Goal: Information Seeking & Learning: Find specific fact

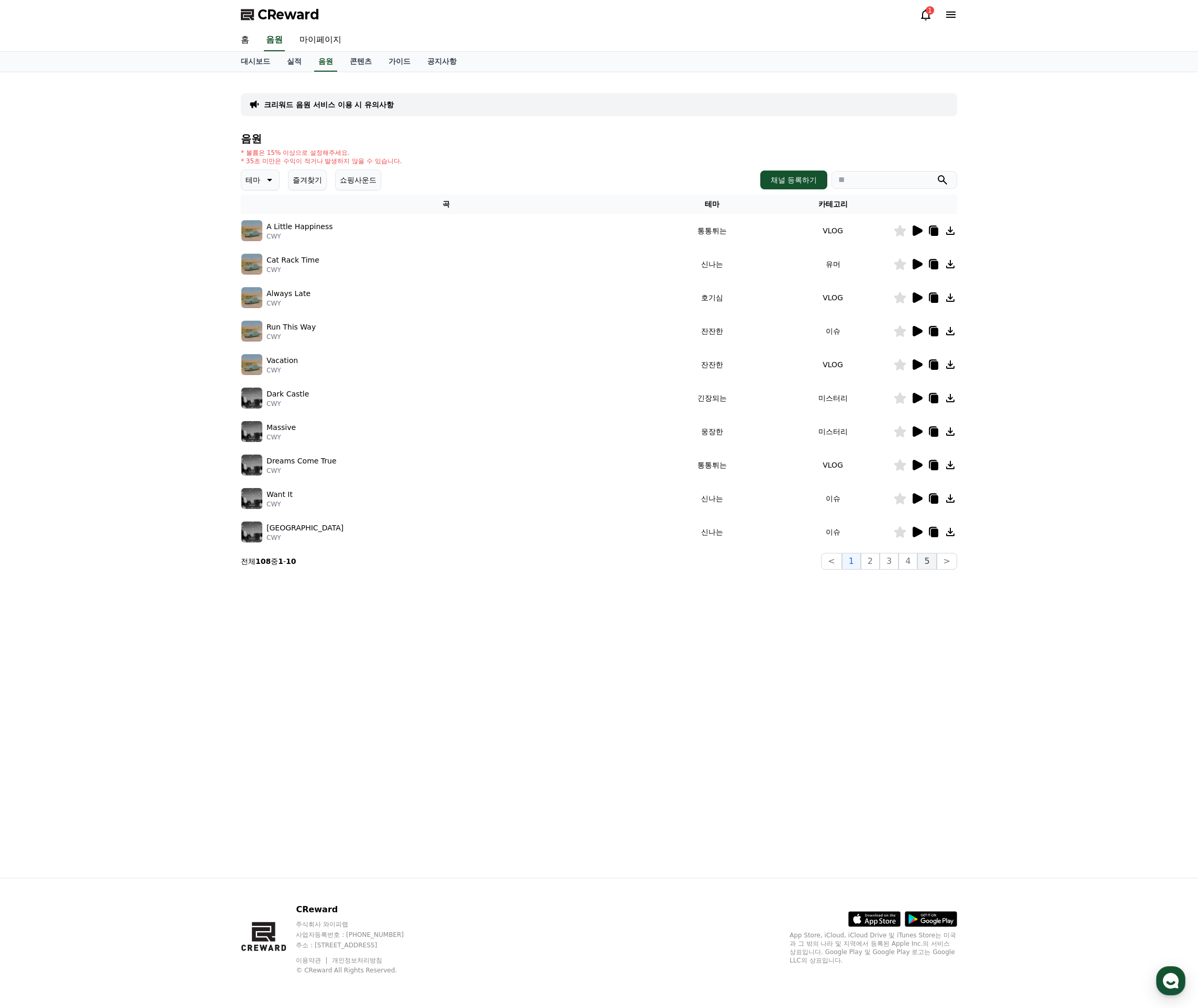
click at [929, 565] on button "5" at bounding box center [927, 561] width 19 height 17
click at [950, 564] on button ">" at bounding box center [946, 561] width 20 height 17
click at [833, 562] on button "<" at bounding box center [825, 561] width 20 height 17
click at [935, 563] on button "5" at bounding box center [927, 561] width 19 height 17
click at [945, 561] on button ">" at bounding box center [946, 561] width 20 height 17
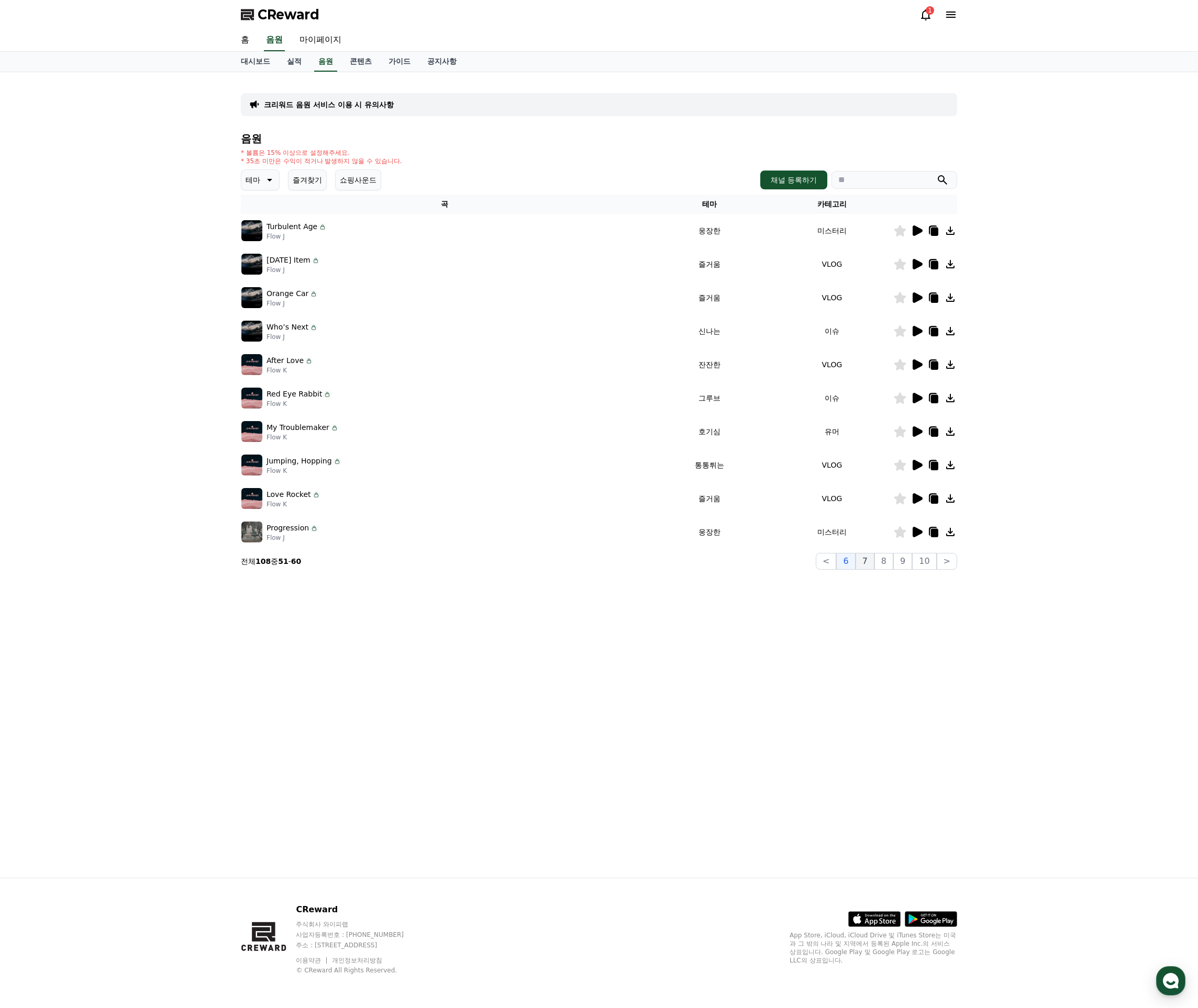
click at [867, 560] on button "7" at bounding box center [864, 561] width 19 height 17
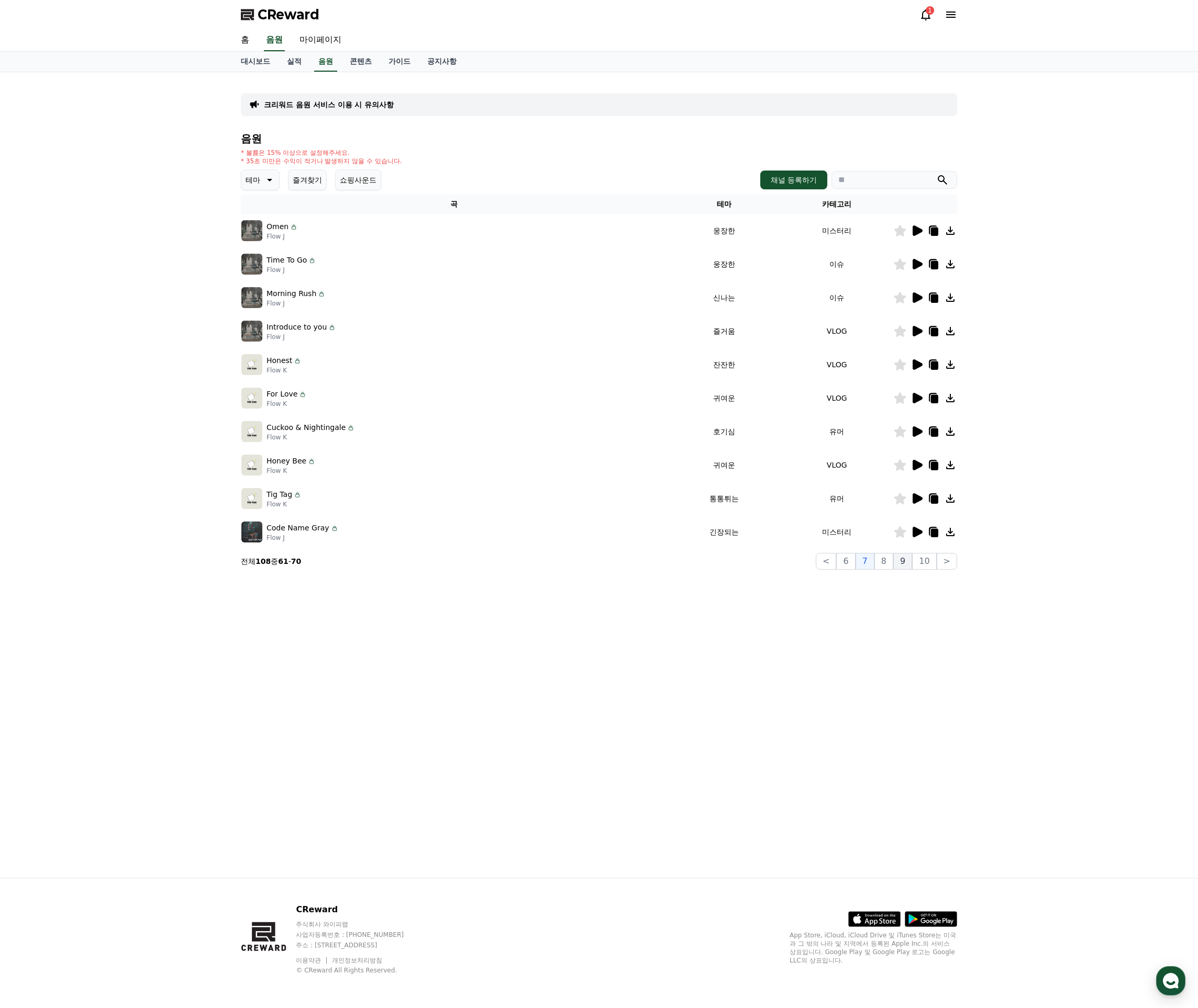
drag, startPoint x: 891, startPoint y: 563, endPoint x: 899, endPoint y: 566, distance: 8.5
click at [891, 563] on button "8" at bounding box center [883, 561] width 19 height 17
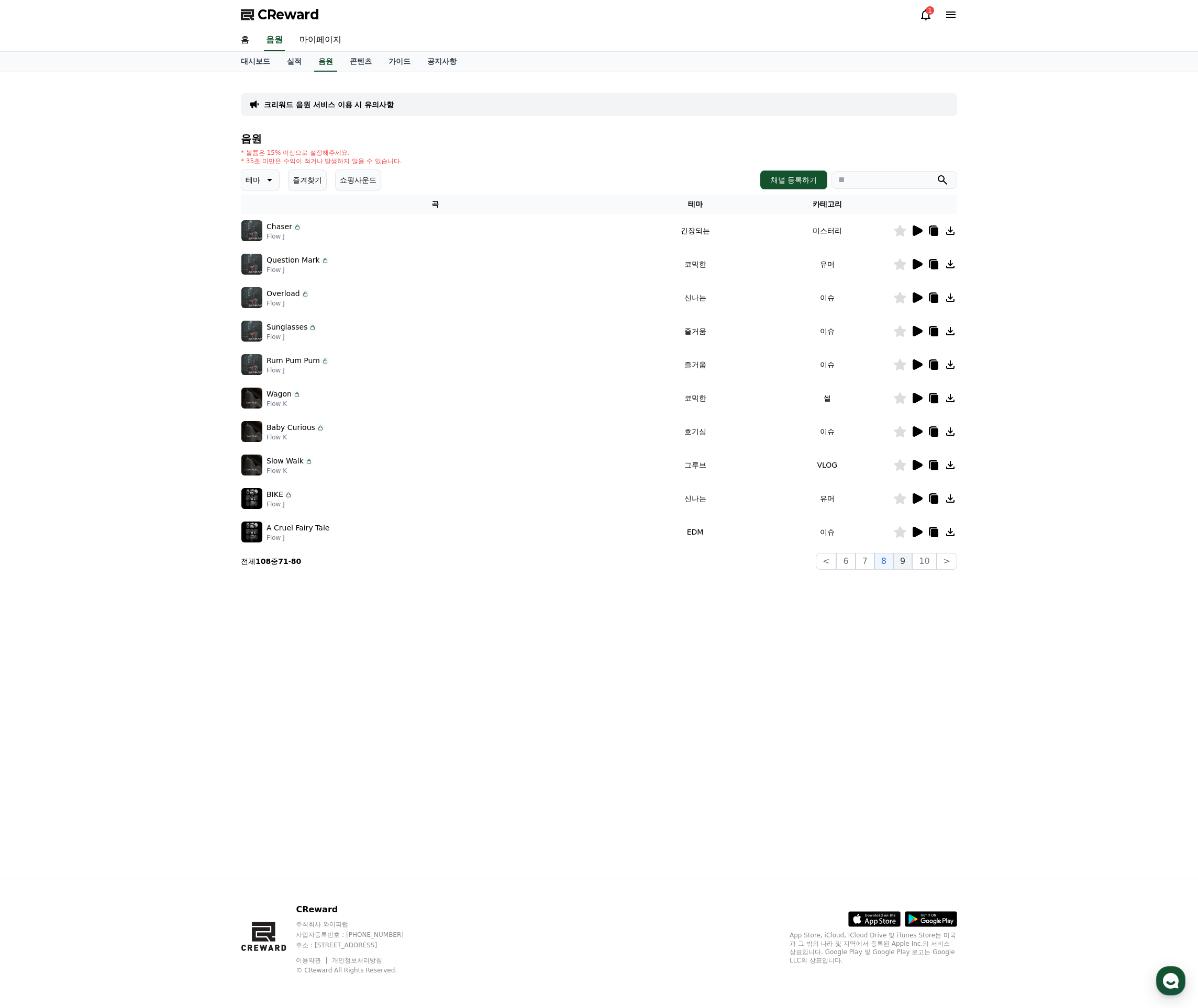
click at [908, 565] on button "9" at bounding box center [902, 561] width 19 height 17
click at [922, 566] on button "10" at bounding box center [923, 561] width 24 height 17
click at [276, 365] on p "I got a plan" at bounding box center [286, 360] width 41 height 11
click at [269, 364] on p "I got a plan" at bounding box center [286, 360] width 41 height 11
drag, startPoint x: 268, startPoint y: 363, endPoint x: 310, endPoint y: 362, distance: 42.0
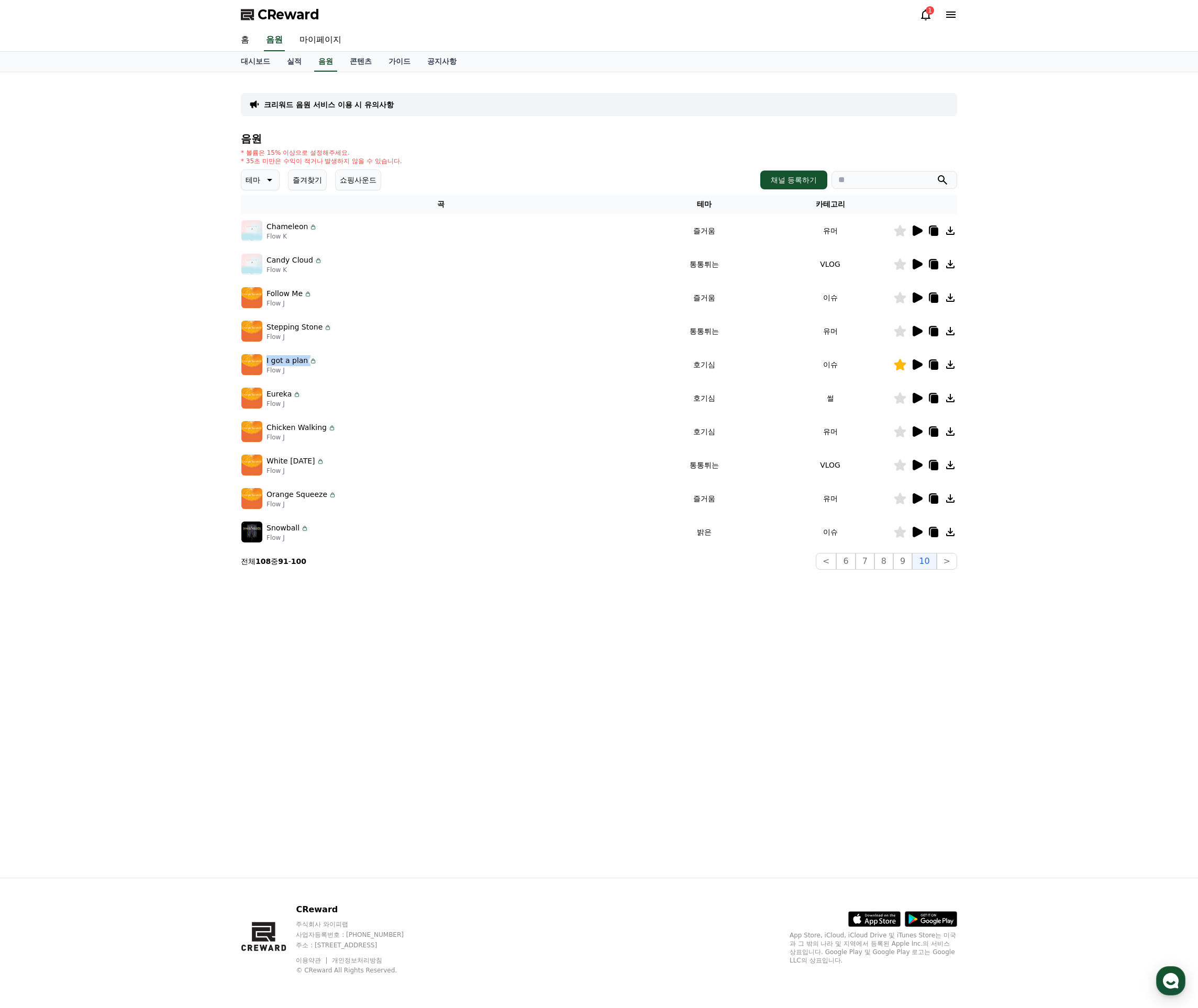
click at [310, 362] on div "I got a plan Flow J" at bounding box center [441, 364] width 399 height 21
copy div "I got a plan"
click at [933, 364] on icon at bounding box center [935, 366] width 7 height 9
